Goal: Communication & Community: Answer question/provide support

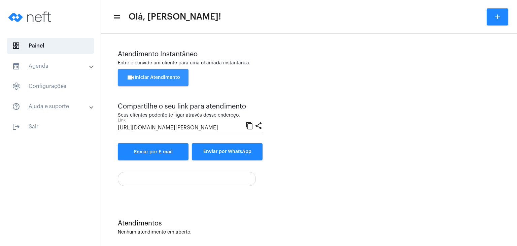
click at [164, 83] on button "videocam Iniciar Atendimento" at bounding box center [153, 77] width 71 height 17
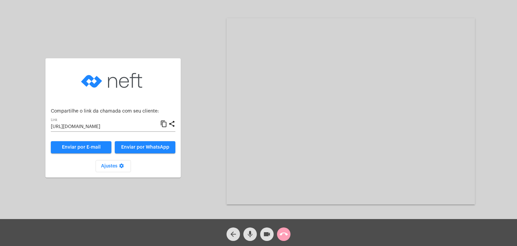
click at [287, 232] on mat-icon "call_end" at bounding box center [284, 234] width 8 height 8
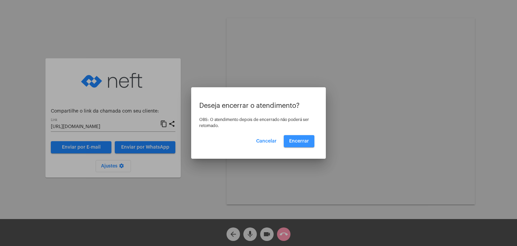
click at [300, 143] on span "Encerrar" at bounding box center [299, 141] width 20 height 5
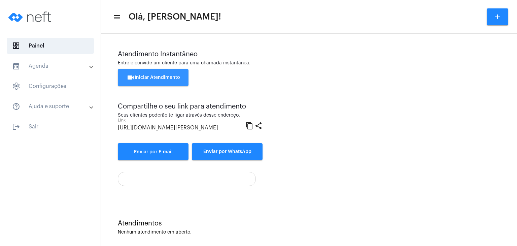
click at [161, 83] on button "videocam Iniciar Atendimento" at bounding box center [153, 77] width 71 height 17
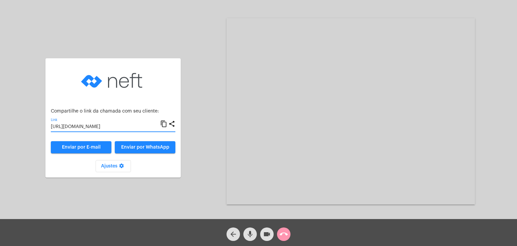
click at [94, 129] on input "[URL][DOMAIN_NAME]" at bounding box center [105, 126] width 109 height 5
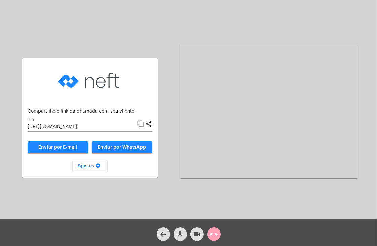
click at [216, 229] on span "call_end" at bounding box center [214, 233] width 8 height 13
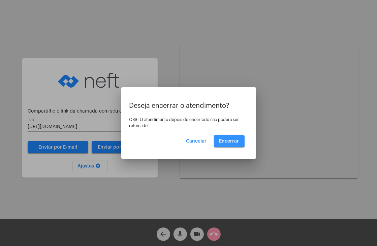
click at [233, 142] on span "Encerrar" at bounding box center [229, 141] width 20 height 5
